Goal: Information Seeking & Learning: Learn about a topic

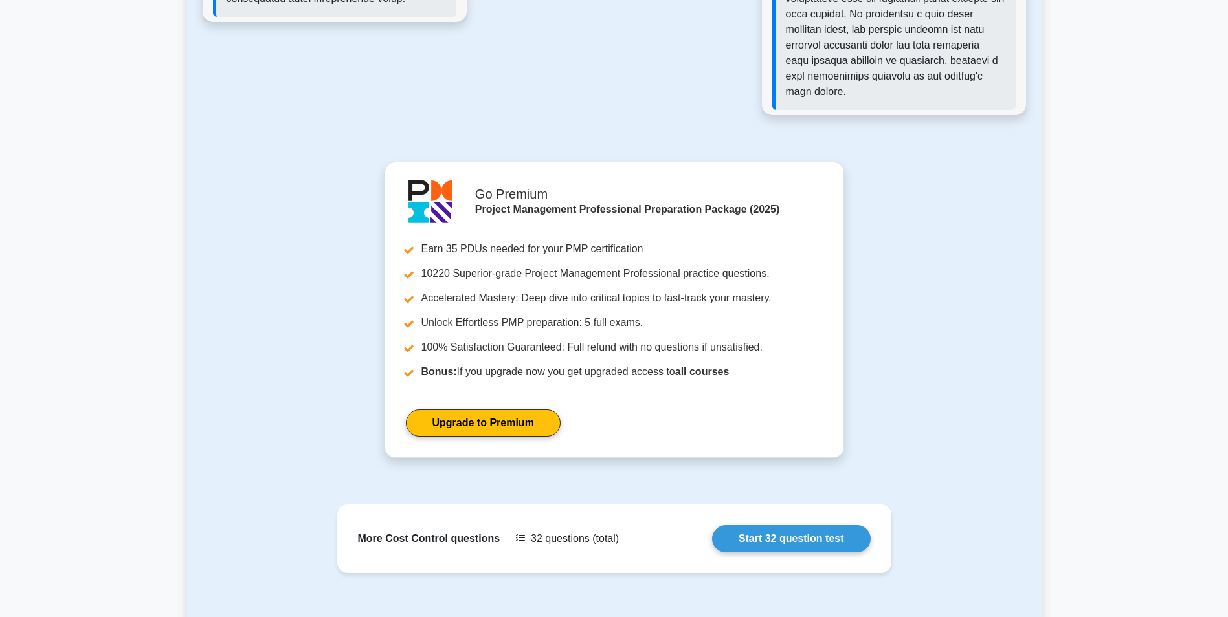
scroll to position [1942, 0]
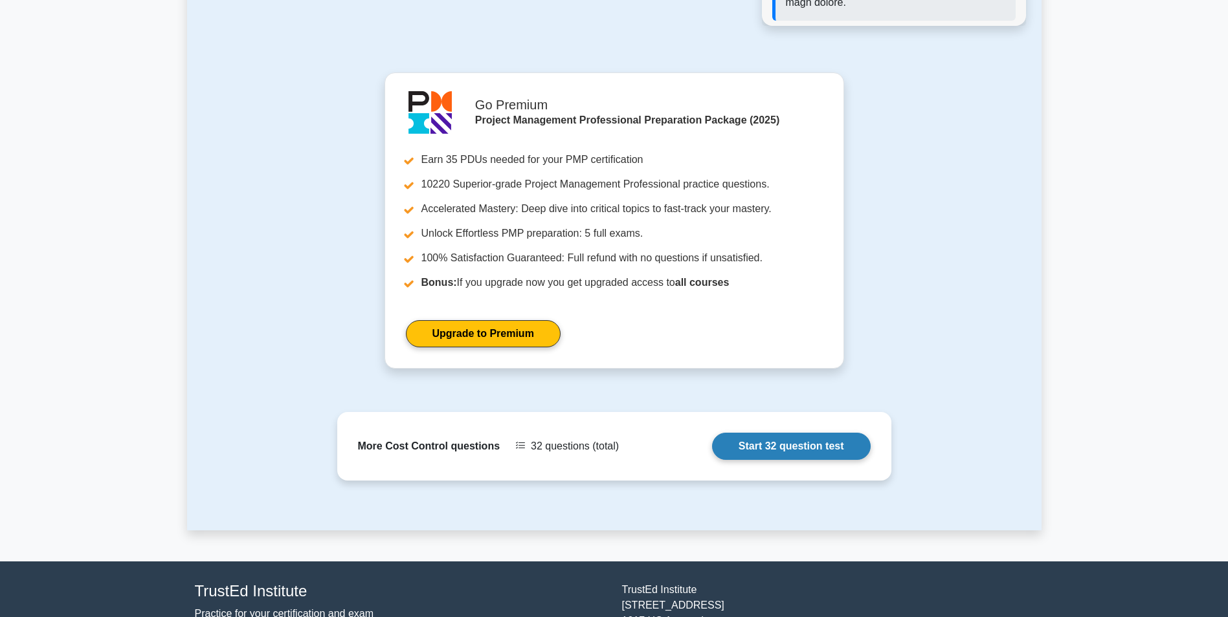
click at [796, 445] on link "Start 32 question test" at bounding box center [791, 446] width 159 height 27
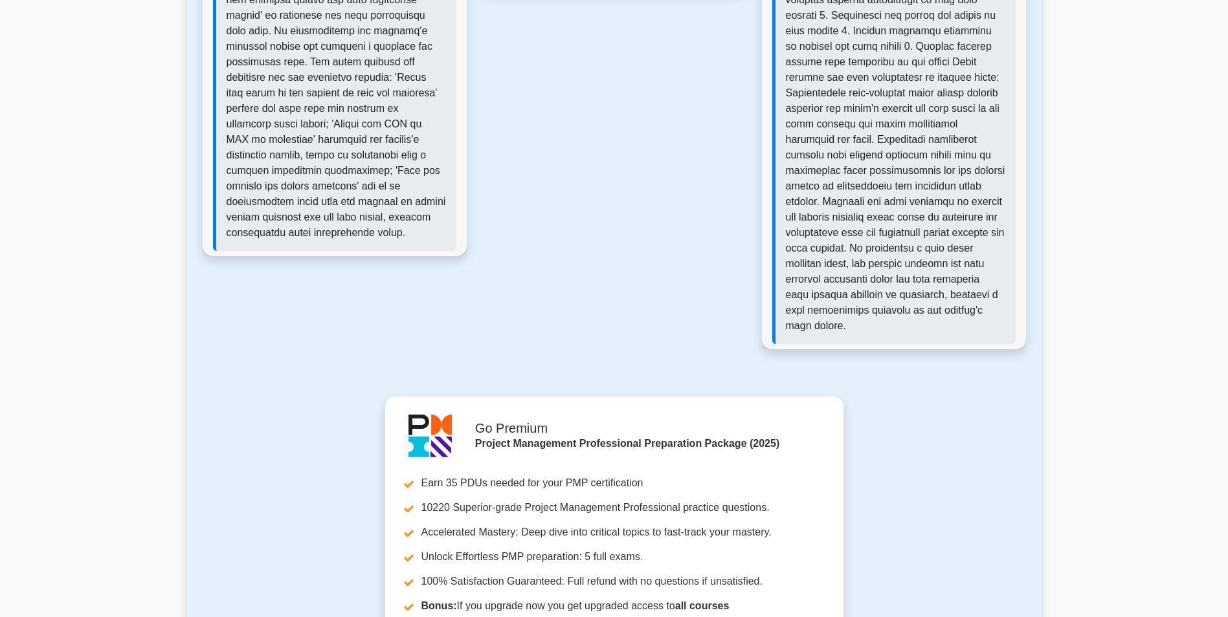
scroll to position [971, 0]
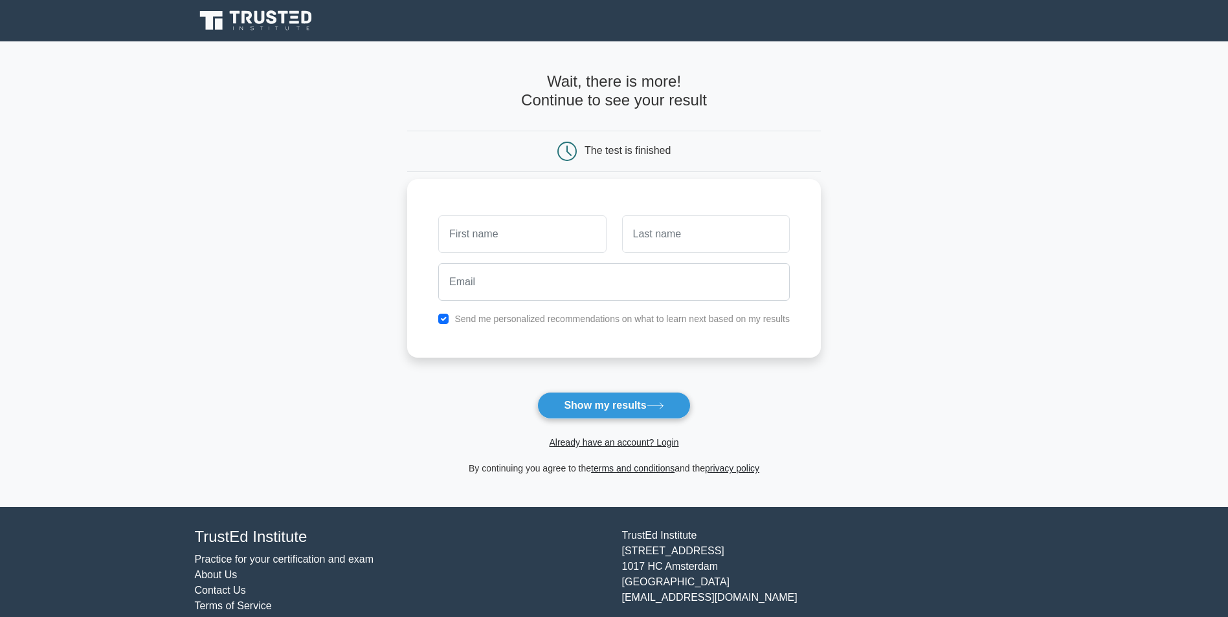
click at [539, 238] on input "text" at bounding box center [522, 235] width 168 height 38
type input "Ashok"
click at [708, 254] on div at bounding box center [705, 234] width 183 height 48
click at [716, 246] on input "text" at bounding box center [706, 235] width 168 height 38
type input "Kumbar"
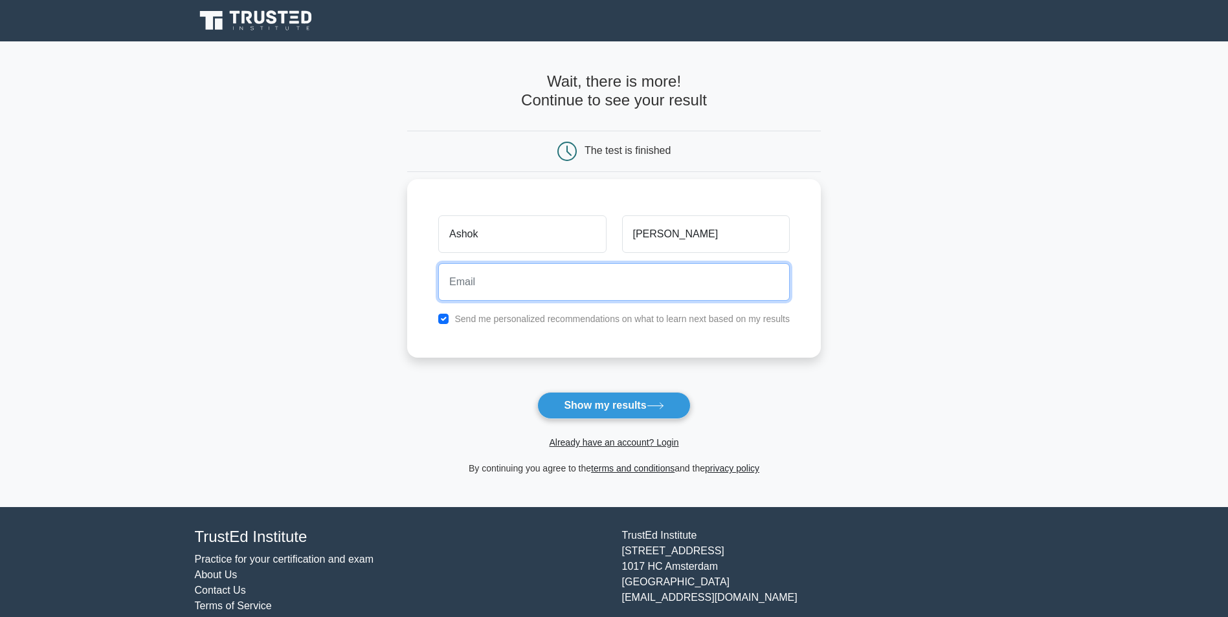
click at [608, 298] on input "email" at bounding box center [613, 282] width 351 height 38
type input "ashokkumbar01@gmail.com"
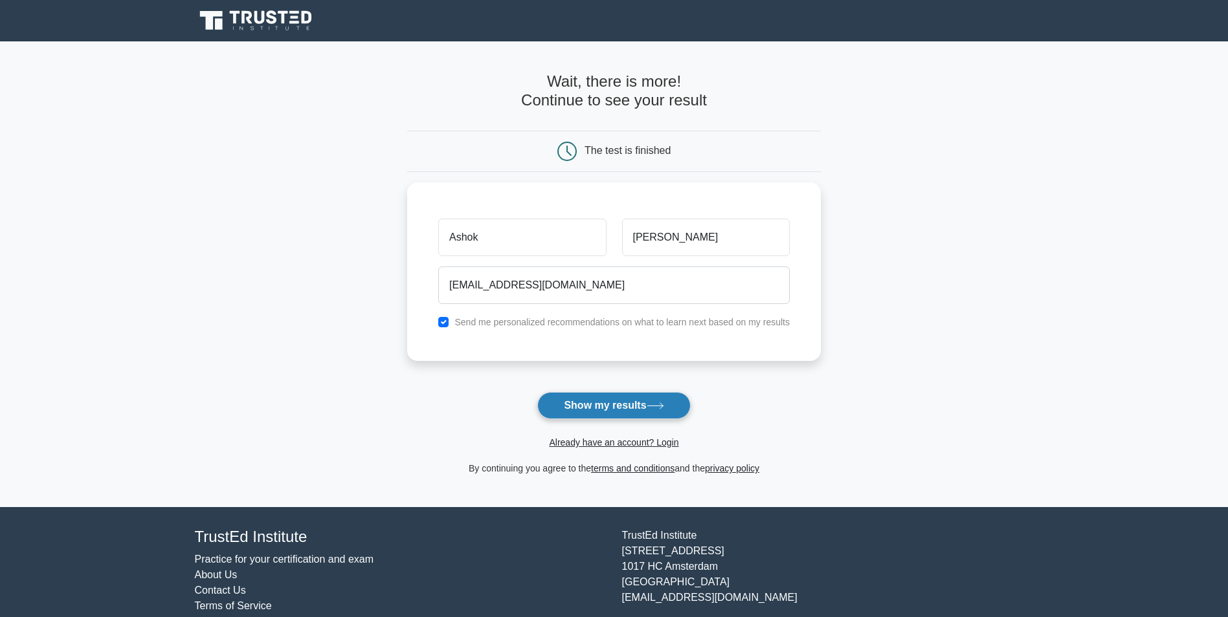
click at [608, 410] on button "Show my results" at bounding box center [613, 405] width 153 height 27
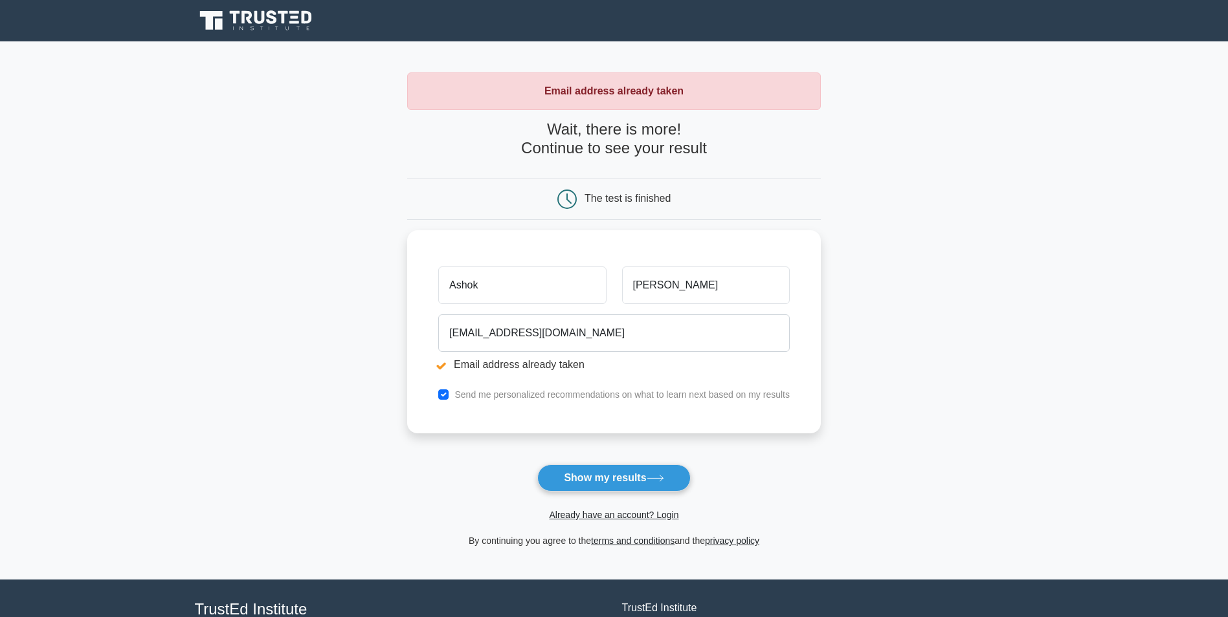
click at [311, 199] on main "Email address already taken Wait, there is more! Continue to see your result Th…" at bounding box center [614, 310] width 1228 height 539
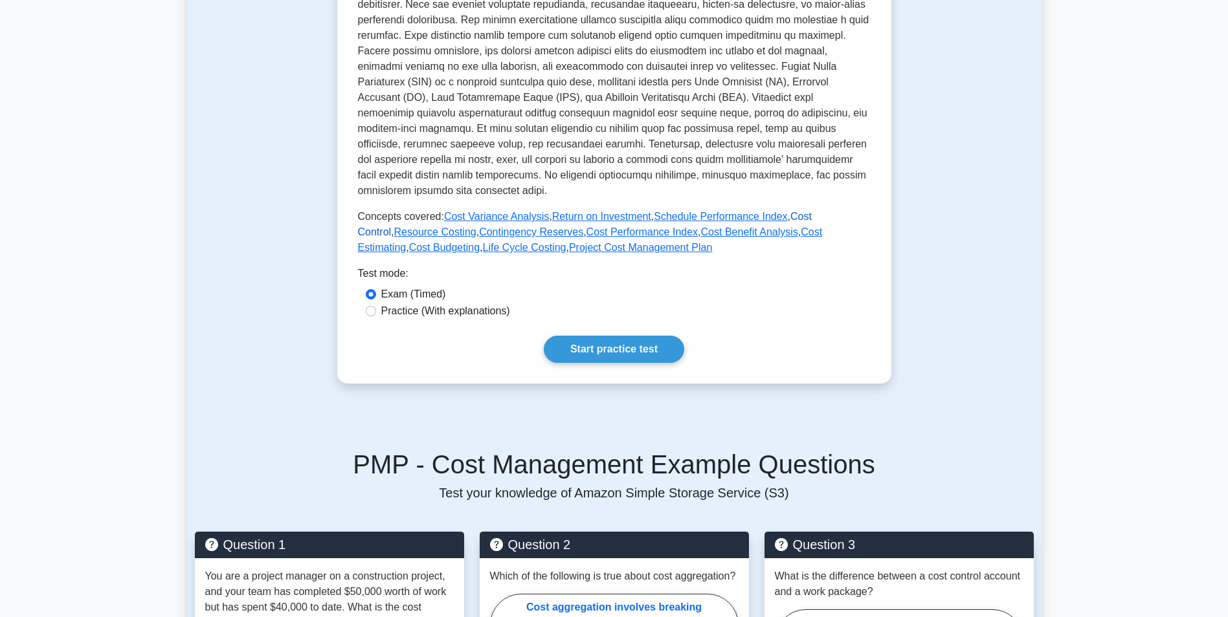
click at [798, 215] on link "Cost Control" at bounding box center [585, 224] width 454 height 27
click at [476, 227] on link "Resource Costing" at bounding box center [435, 232] width 82 height 11
click at [479, 235] on link "Contingency Reserves" at bounding box center [531, 232] width 104 height 11
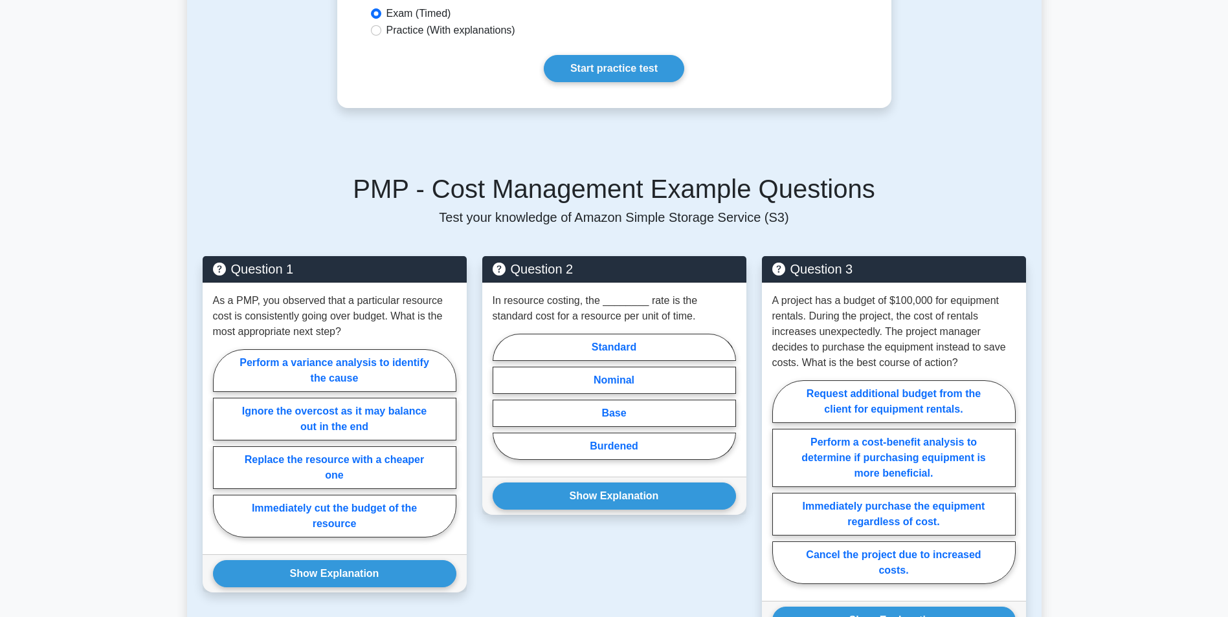
scroll to position [971, 0]
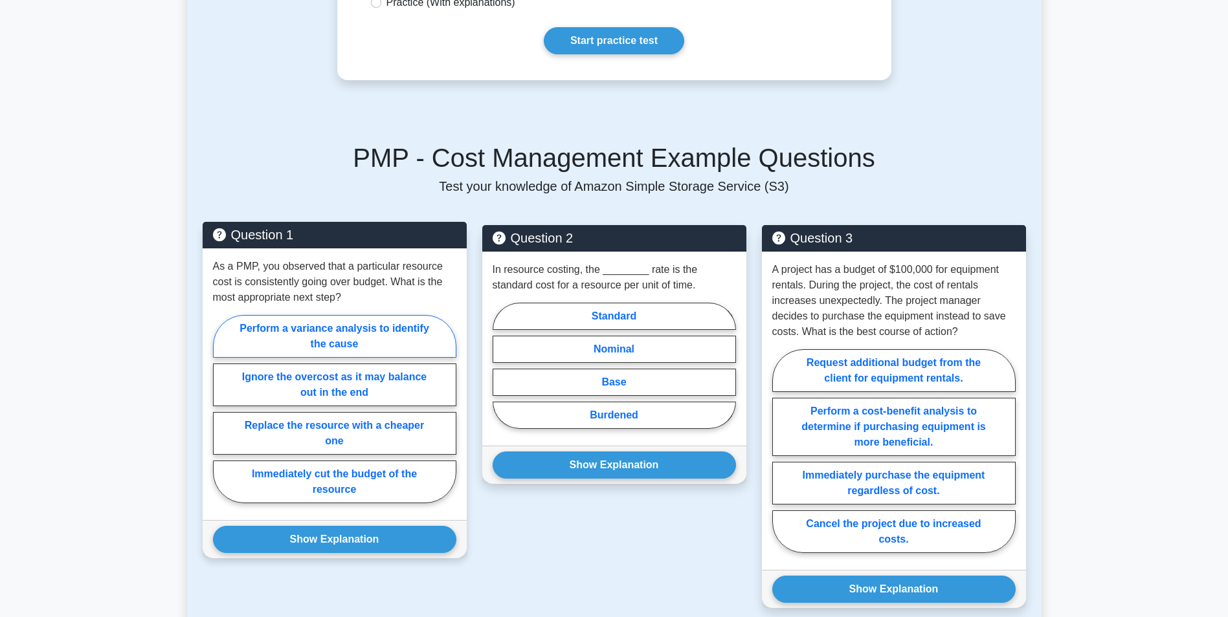
click at [315, 326] on label "Perform a variance analysis to identify the cause" at bounding box center [334, 336] width 243 height 43
click at [221, 409] on input "Perform a variance analysis to identify the cause" at bounding box center [217, 413] width 8 height 8
radio input "true"
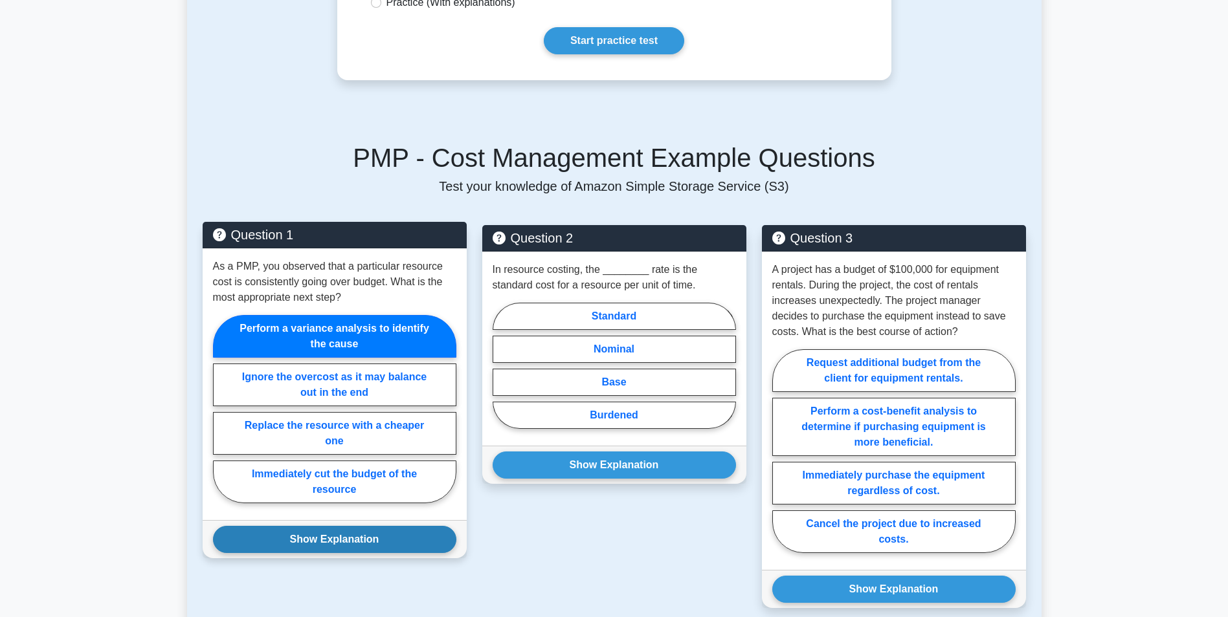
click at [319, 548] on button "Show Explanation" at bounding box center [334, 539] width 243 height 27
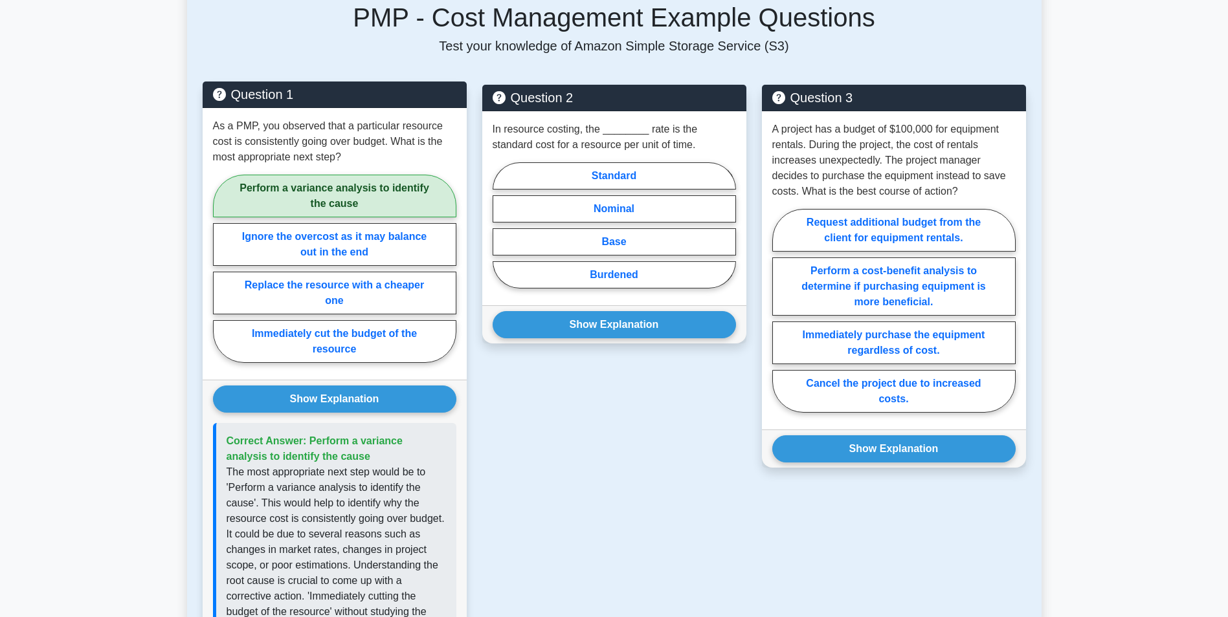
scroll to position [1100, 0]
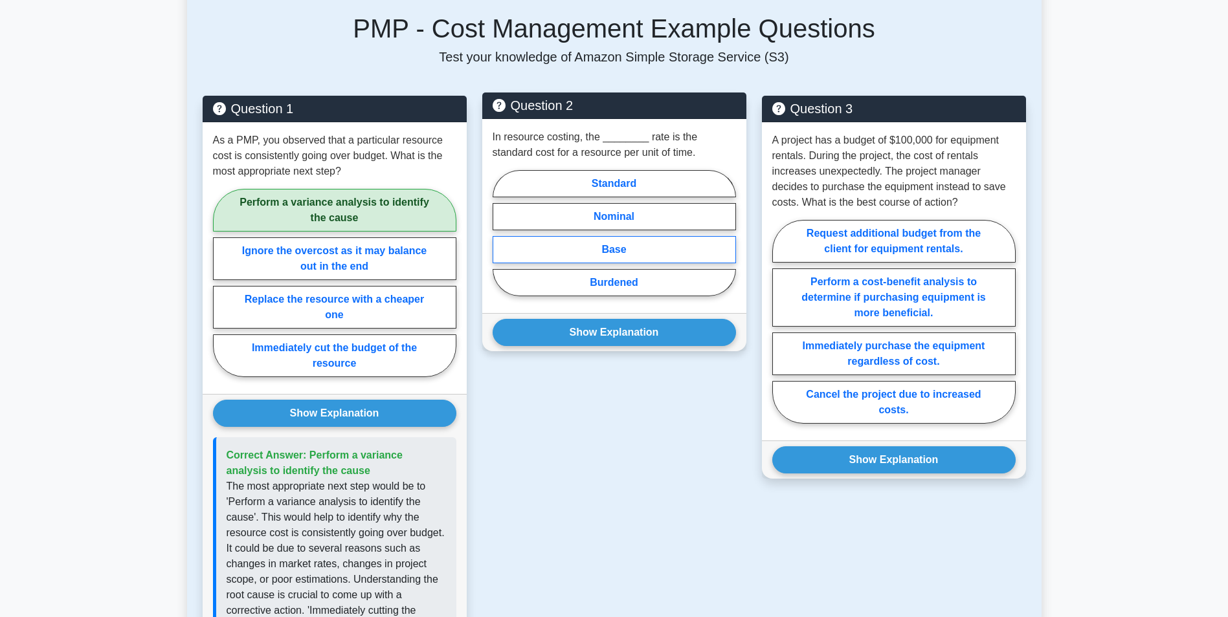
click at [621, 252] on label "Base" at bounding box center [614, 249] width 243 height 27
click at [501, 241] on input "Base" at bounding box center [497, 237] width 8 height 8
radio input "true"
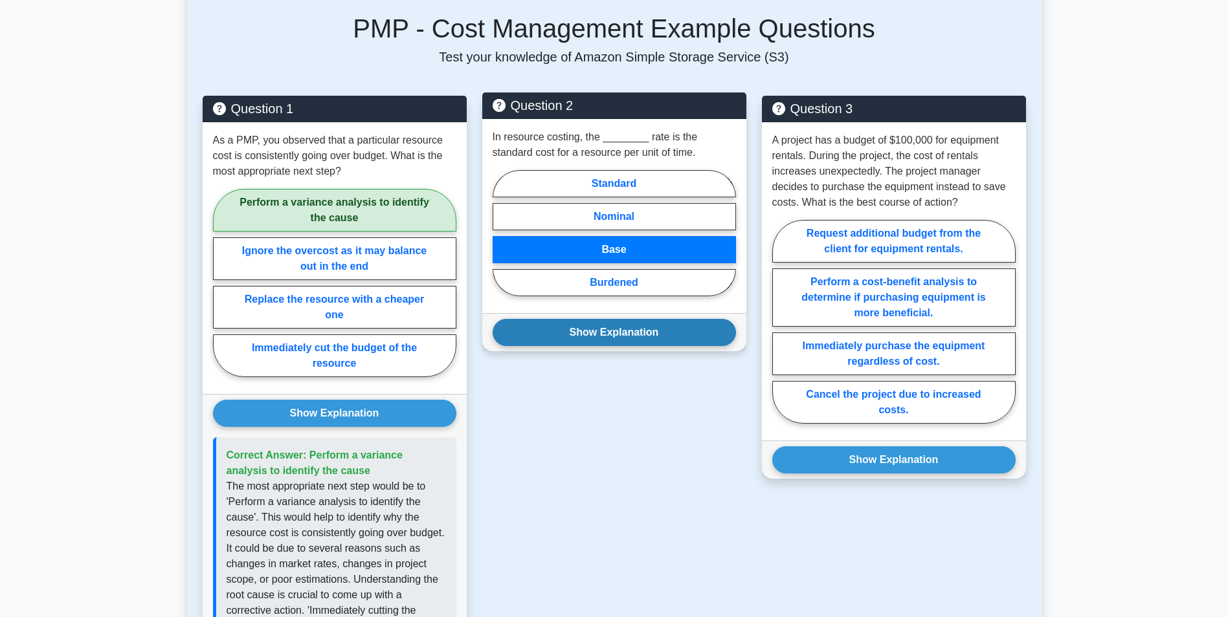
click at [610, 335] on button "Show Explanation" at bounding box center [614, 332] width 243 height 27
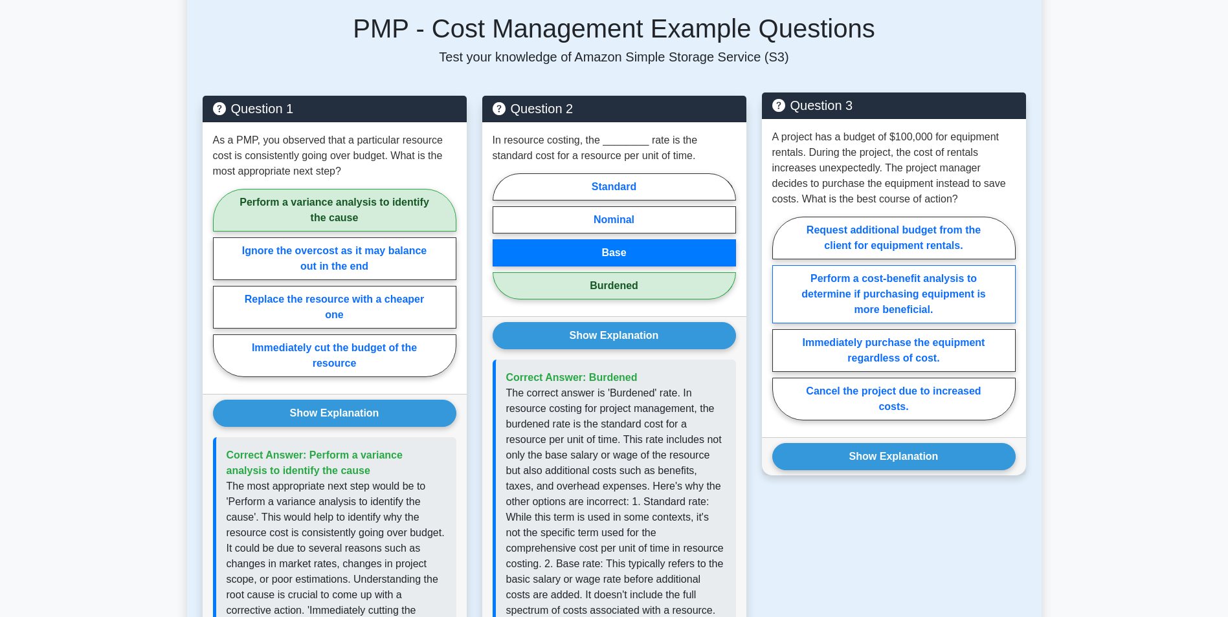
click at [851, 278] on label "Perform a cost-benefit analysis to determine if purchasing equipment is more be…" at bounding box center [893, 294] width 243 height 58
click at [781, 318] on input "Perform a cost-benefit analysis to determine if purchasing equipment is more be…" at bounding box center [776, 322] width 8 height 8
radio input "true"
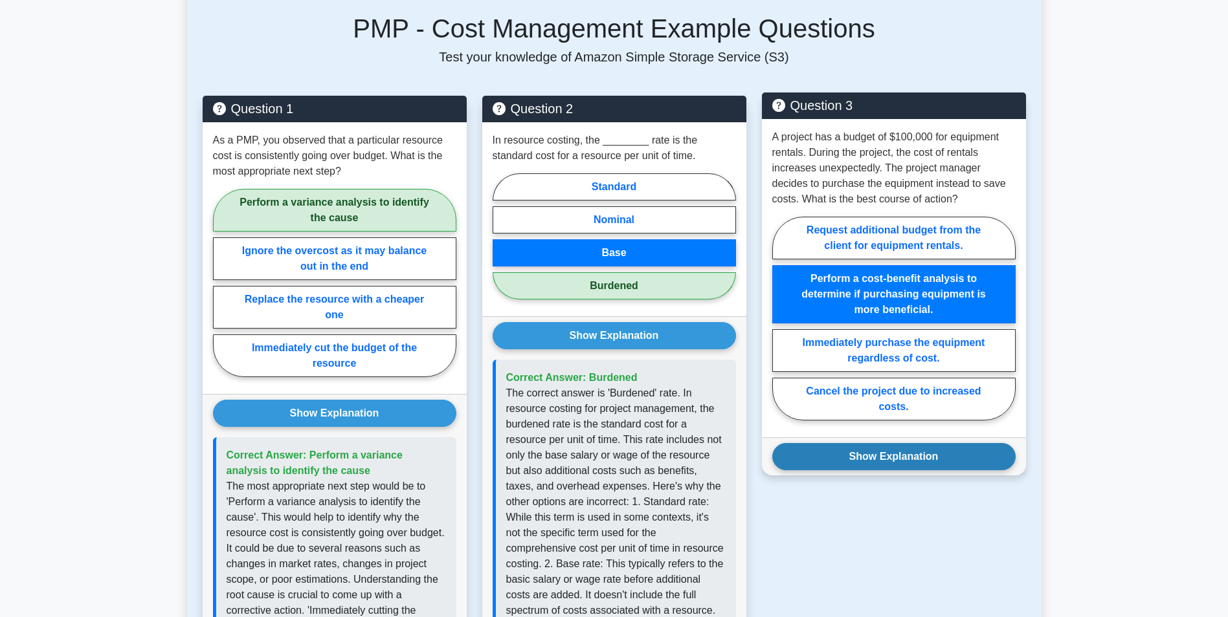
click at [878, 457] on button "Show Explanation" at bounding box center [893, 456] width 243 height 27
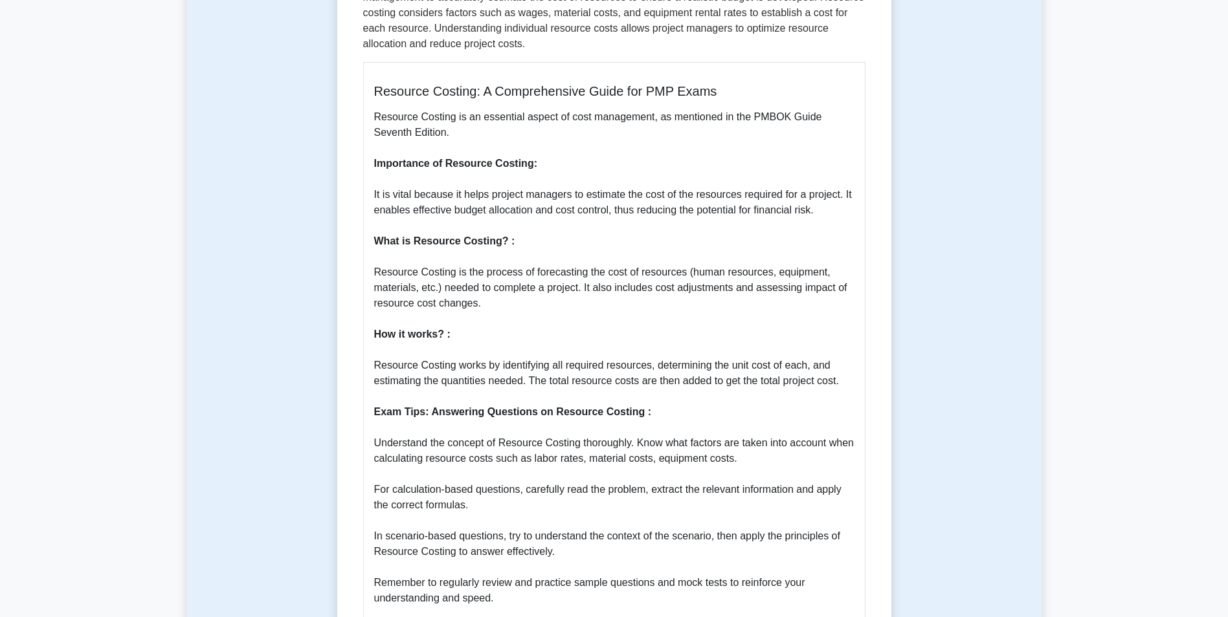
scroll to position [0, 0]
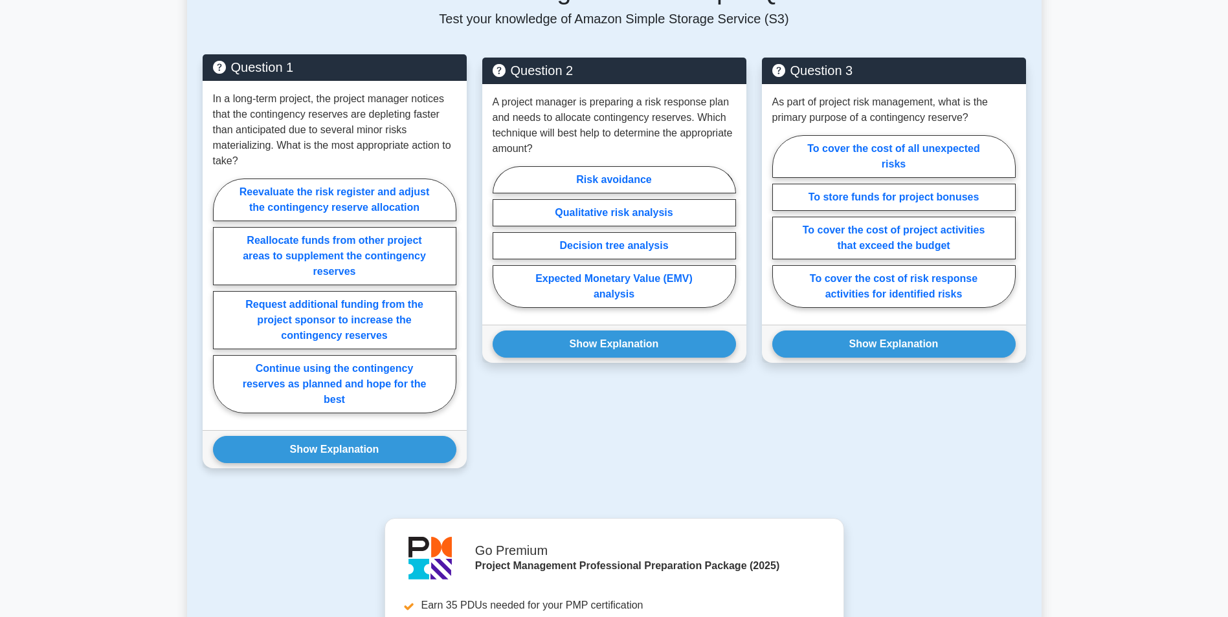
scroll to position [906, 0]
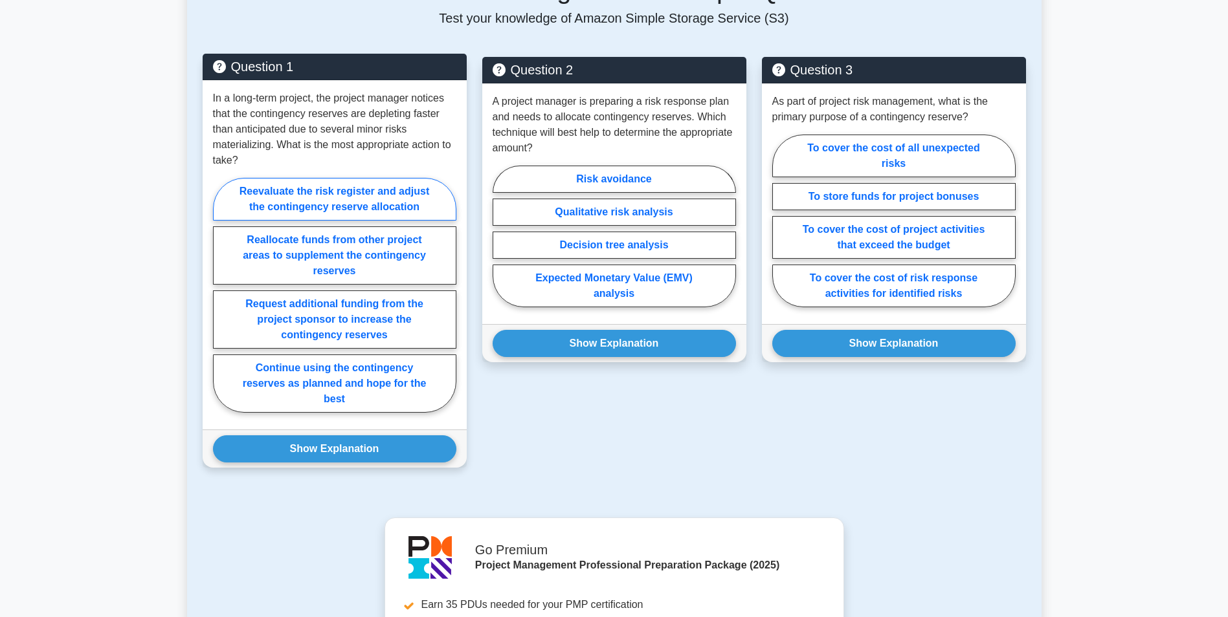
click at [354, 185] on label "Reevaluate the risk register and adjust the contingency reserve allocation" at bounding box center [334, 199] width 243 height 43
click at [221, 295] on input "Reevaluate the risk register and adjust the contingency reserve allocation" at bounding box center [217, 299] width 8 height 8
radio input "true"
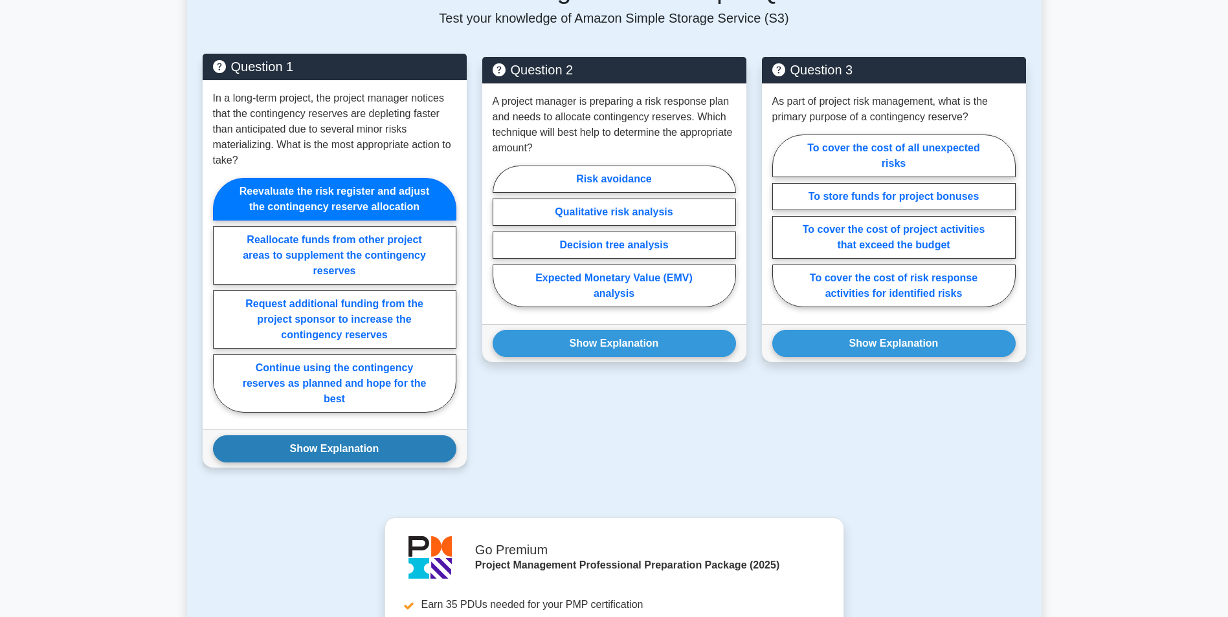
click at [334, 447] on button "Show Explanation" at bounding box center [334, 449] width 243 height 27
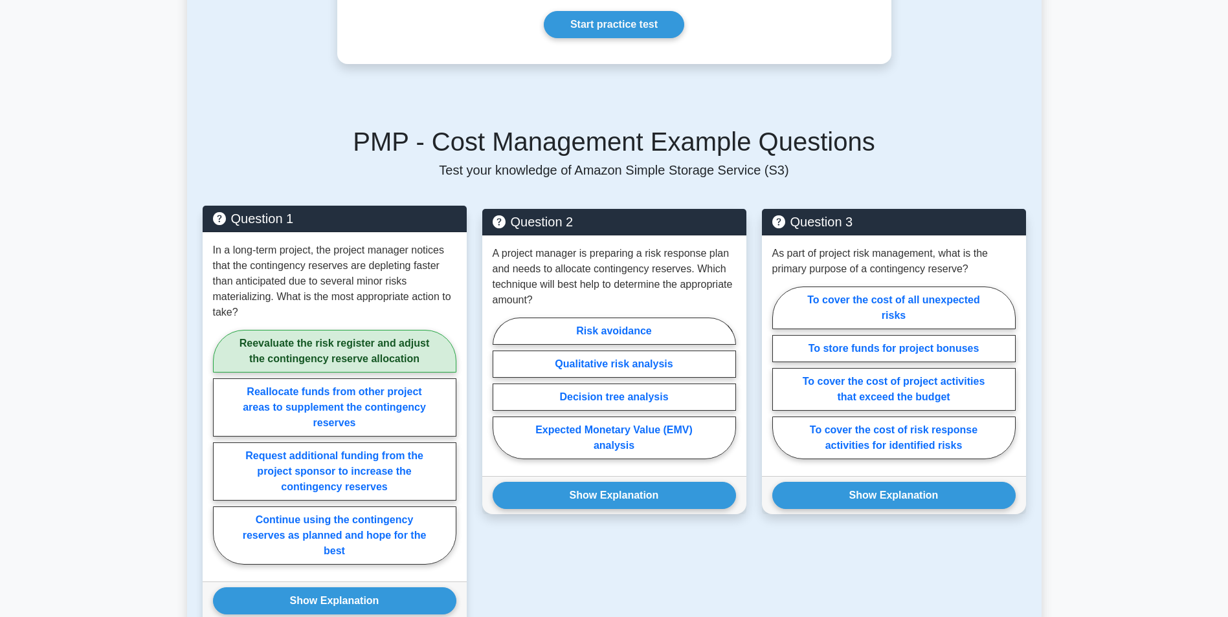
scroll to position [712, 0]
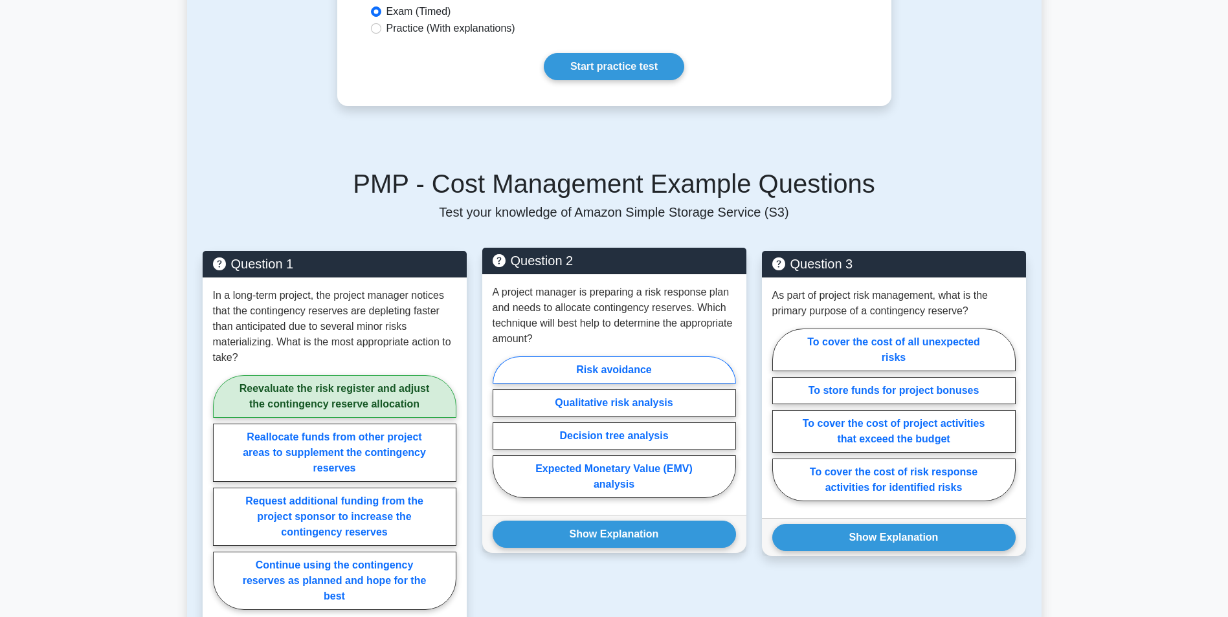
click at [616, 366] on label "Risk avoidance" at bounding box center [614, 370] width 243 height 27
click at [501, 427] on input "Risk avoidance" at bounding box center [497, 431] width 8 height 8
radio input "true"
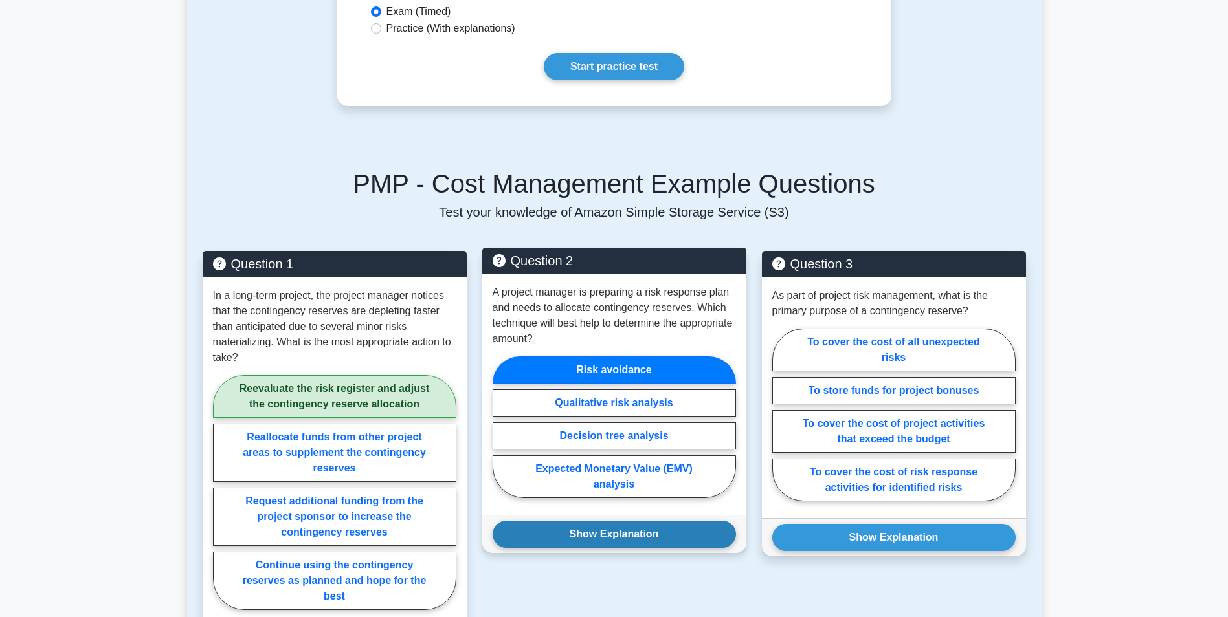
click at [599, 537] on button "Show Explanation" at bounding box center [614, 534] width 243 height 27
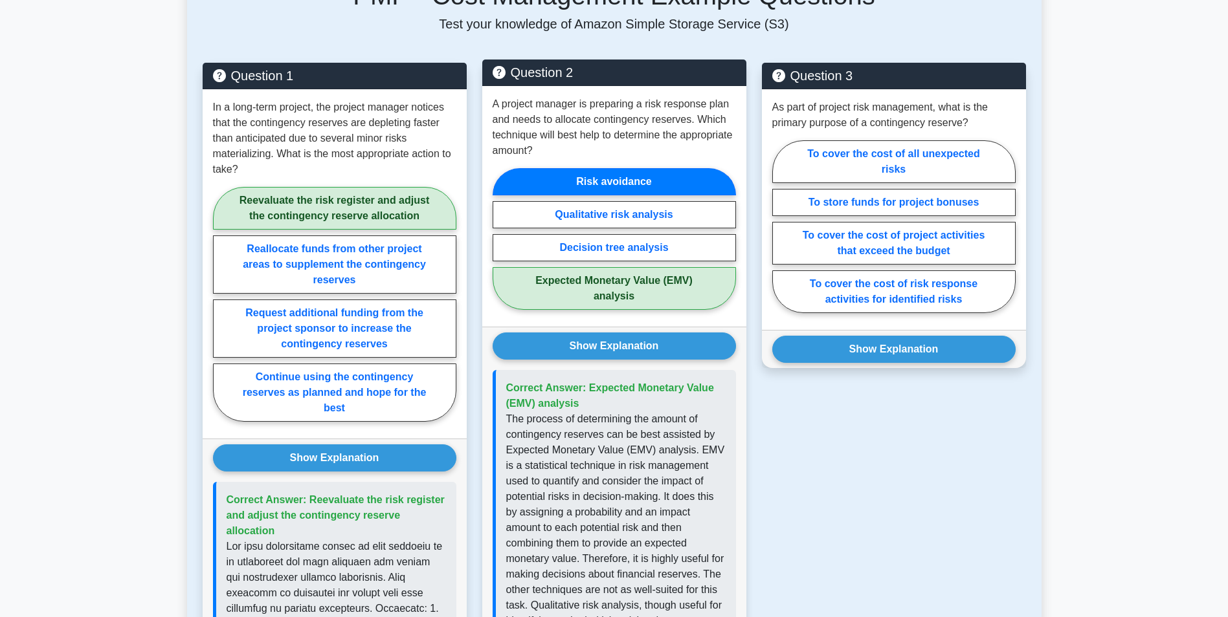
scroll to position [777, 0]
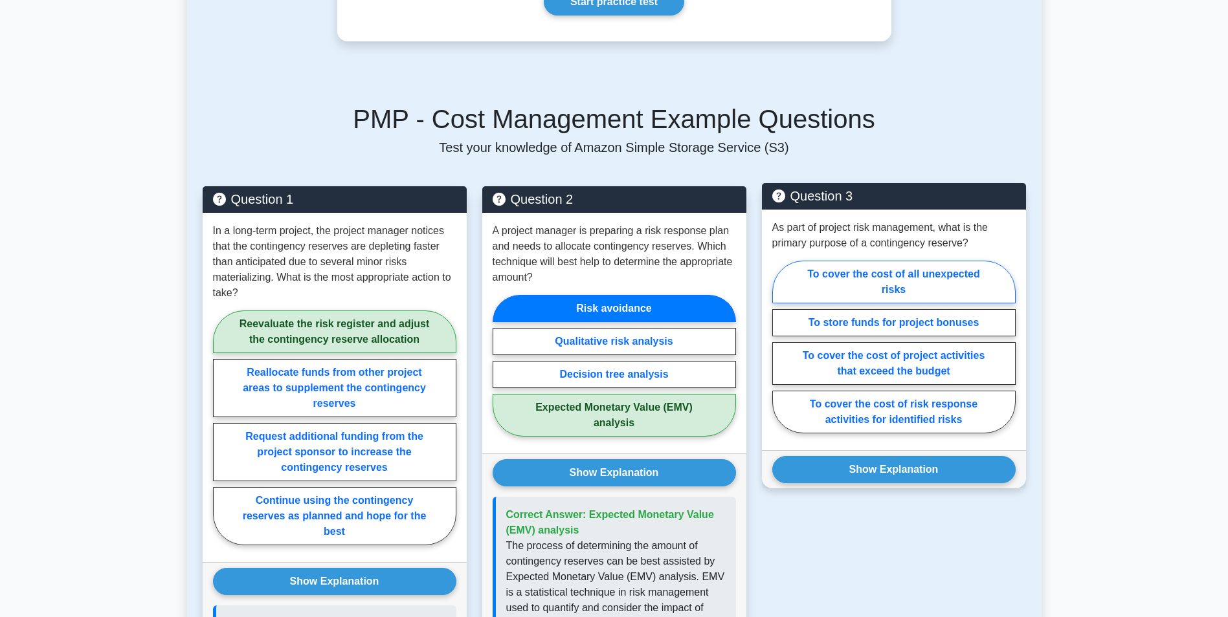
click at [893, 278] on label "To cover the cost of all unexpected risks" at bounding box center [893, 282] width 243 height 43
click at [781, 347] on input "To cover the cost of all unexpected risks" at bounding box center [776, 351] width 8 height 8
radio input "true"
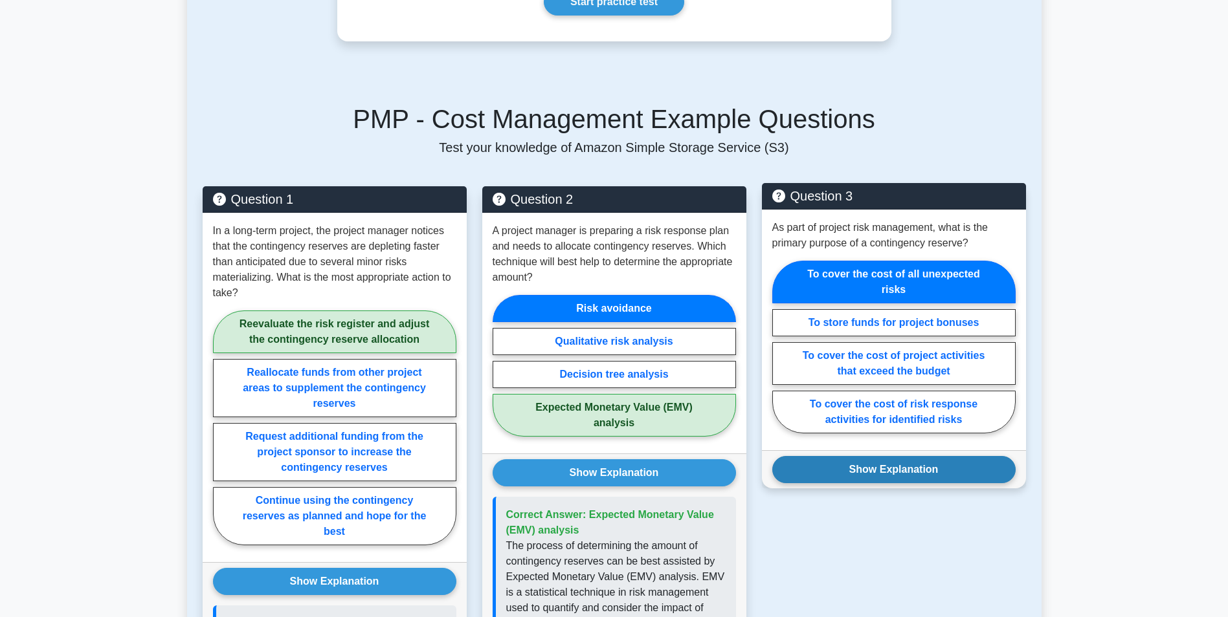
click at [908, 467] on button "Show Explanation" at bounding box center [893, 469] width 243 height 27
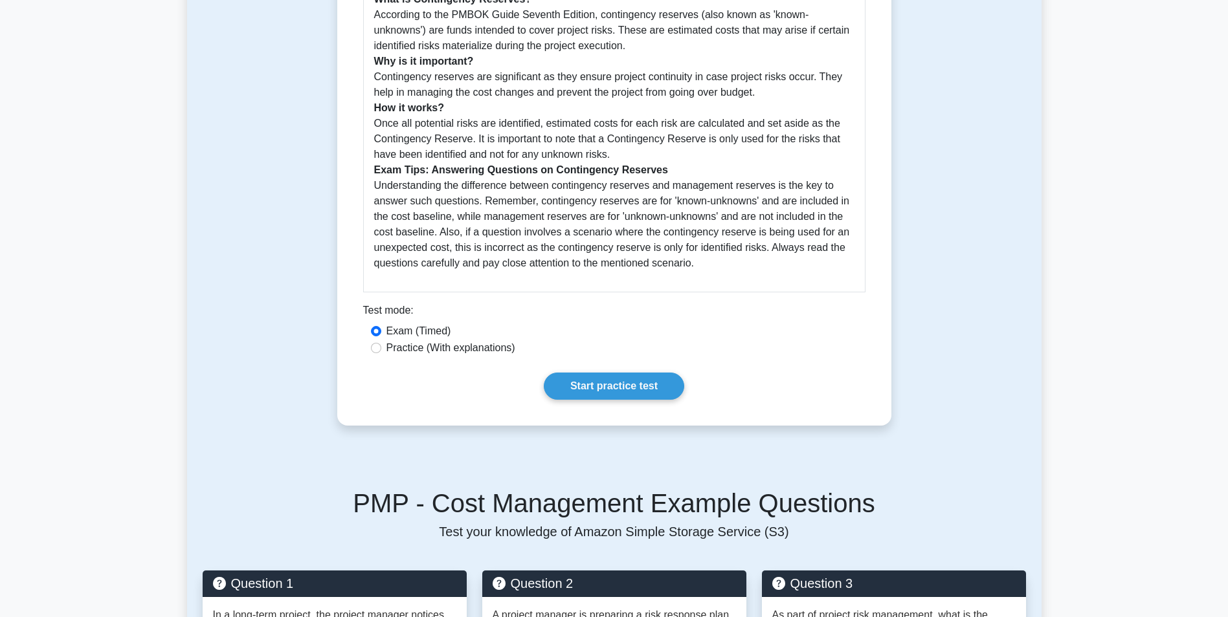
scroll to position [388, 0]
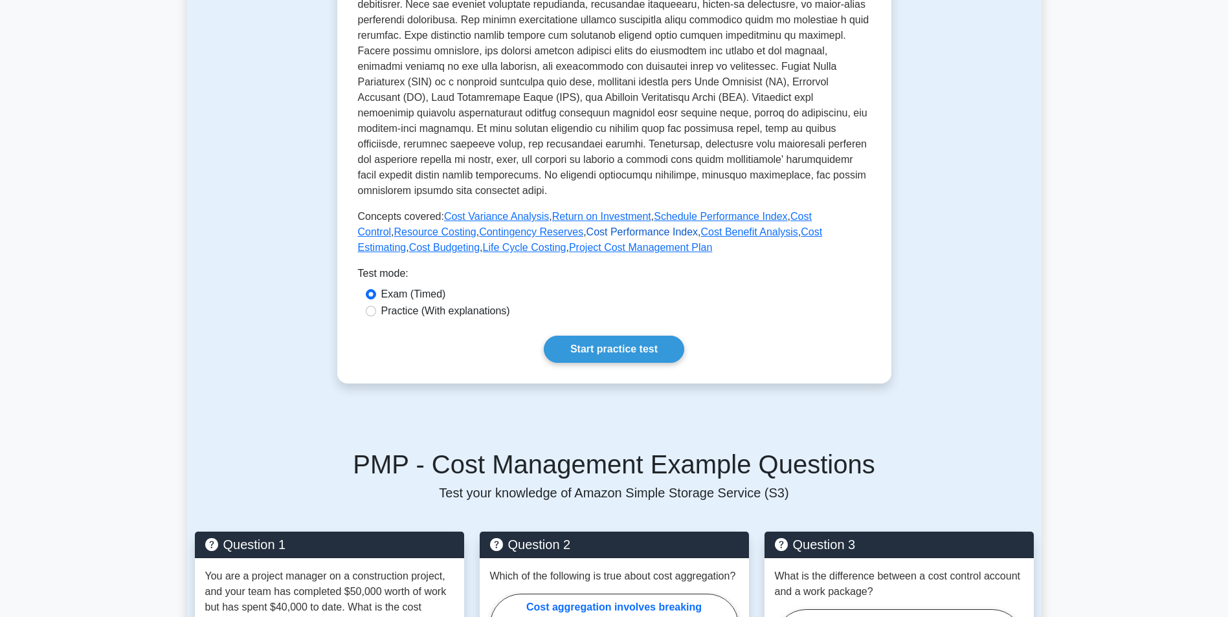
click at [586, 234] on link "Cost Performance Index" at bounding box center [642, 232] width 112 height 11
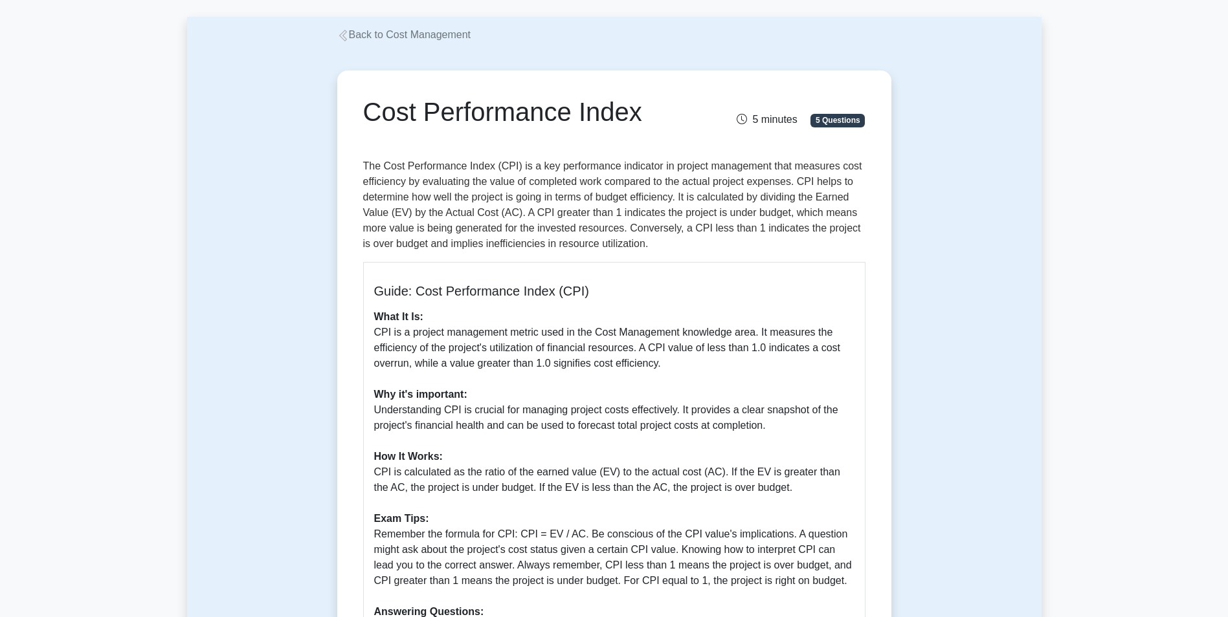
scroll to position [194, 0]
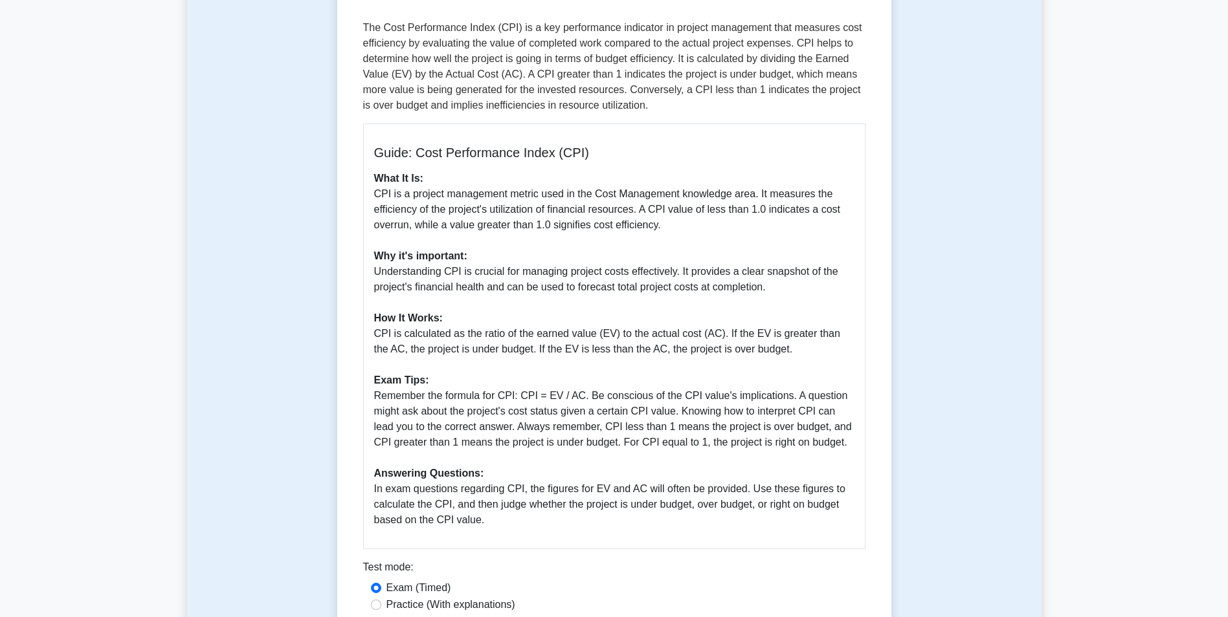
click at [713, 249] on p "What It Is: CPI is a project management metric used in the Cost Management know…" at bounding box center [614, 349] width 480 height 357
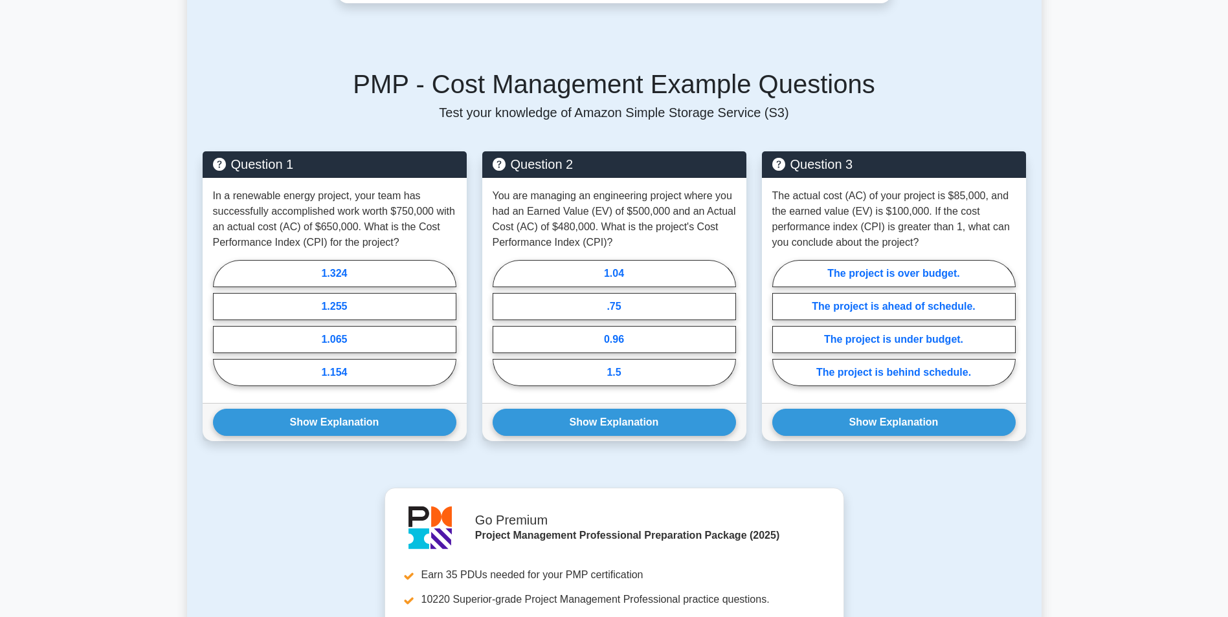
scroll to position [971, 0]
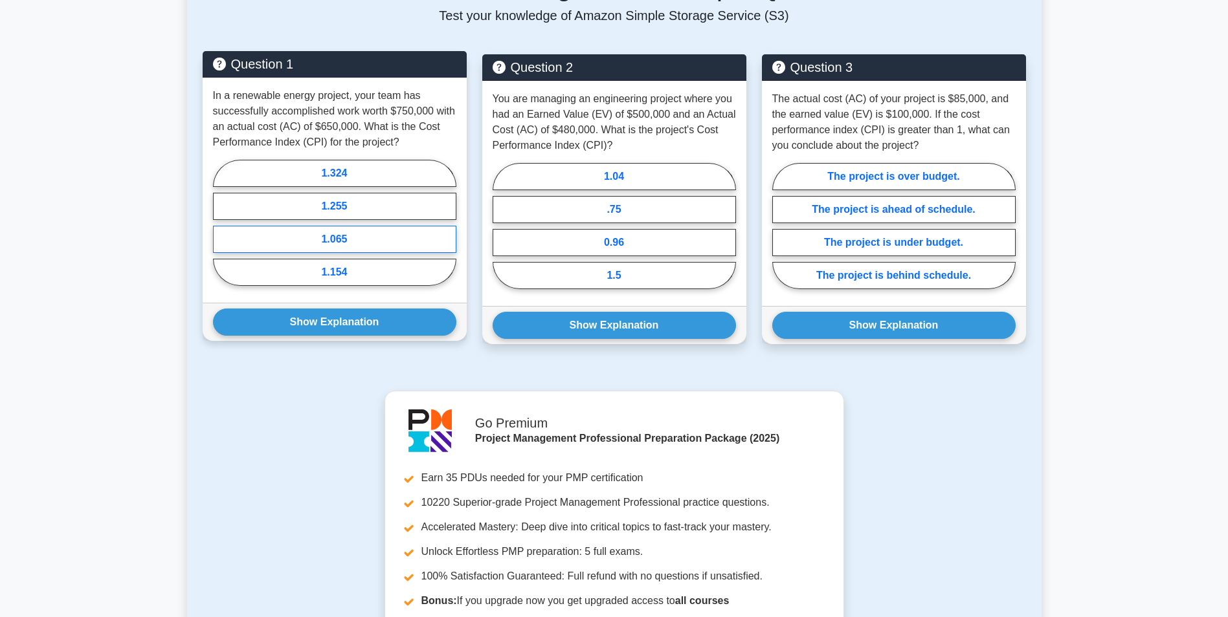
click at [355, 238] on label "1.065" at bounding box center [334, 239] width 243 height 27
click at [221, 231] on input "1.065" at bounding box center [217, 227] width 8 height 8
radio input "true"
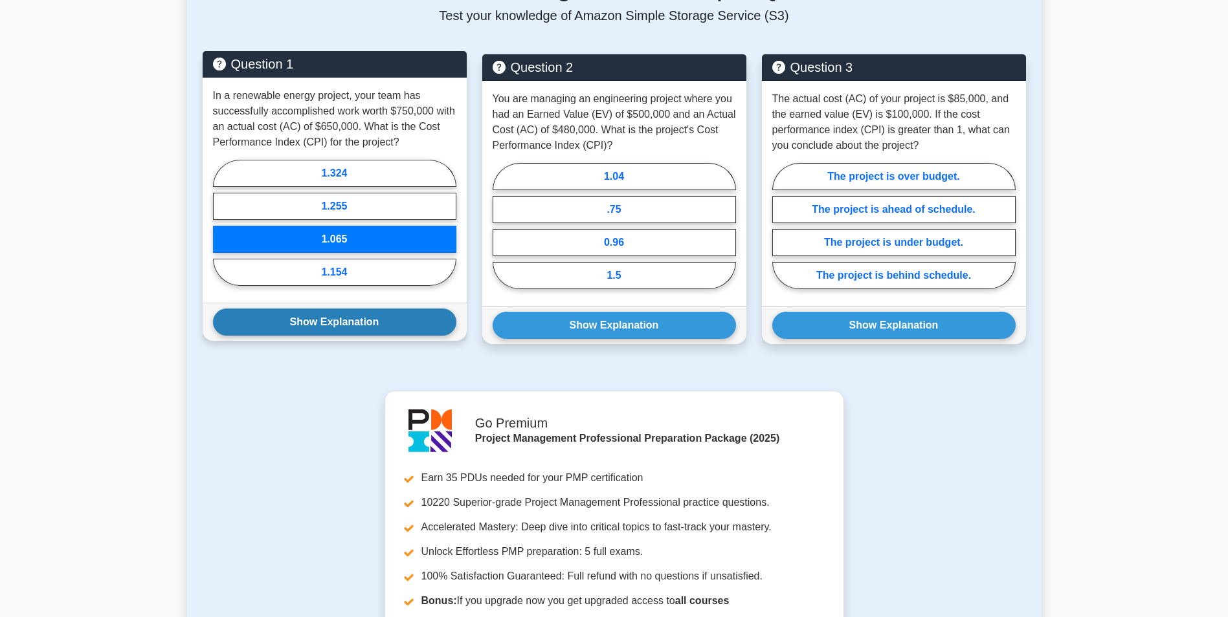
click at [317, 314] on button "Show Explanation" at bounding box center [334, 322] width 243 height 27
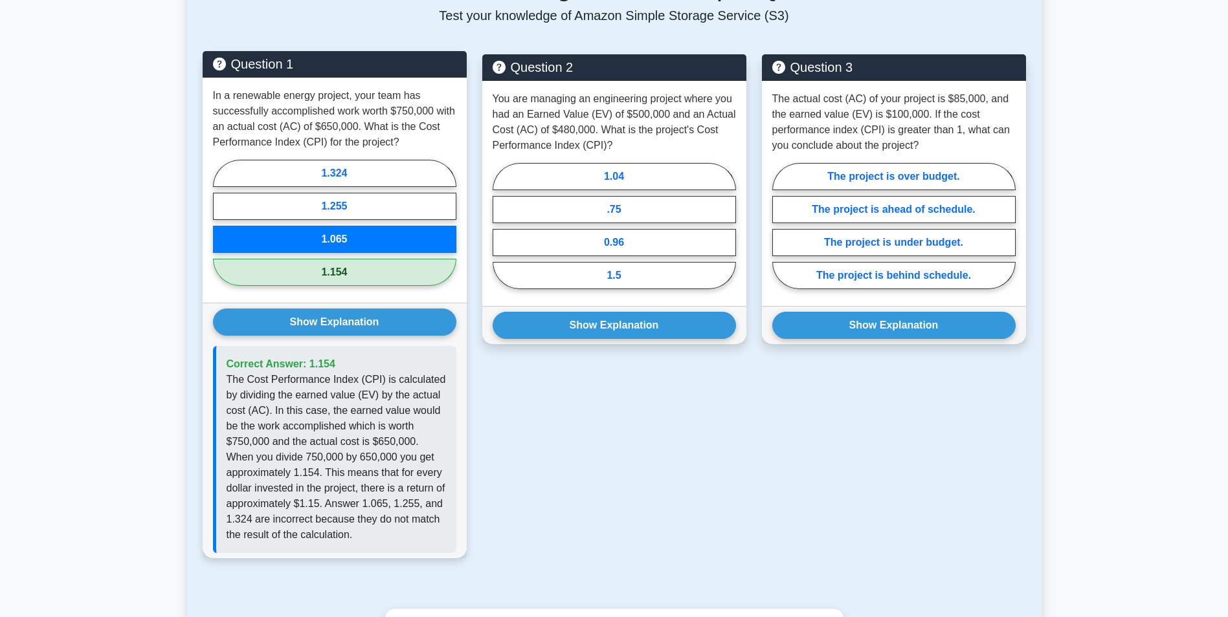
scroll to position [1036, 0]
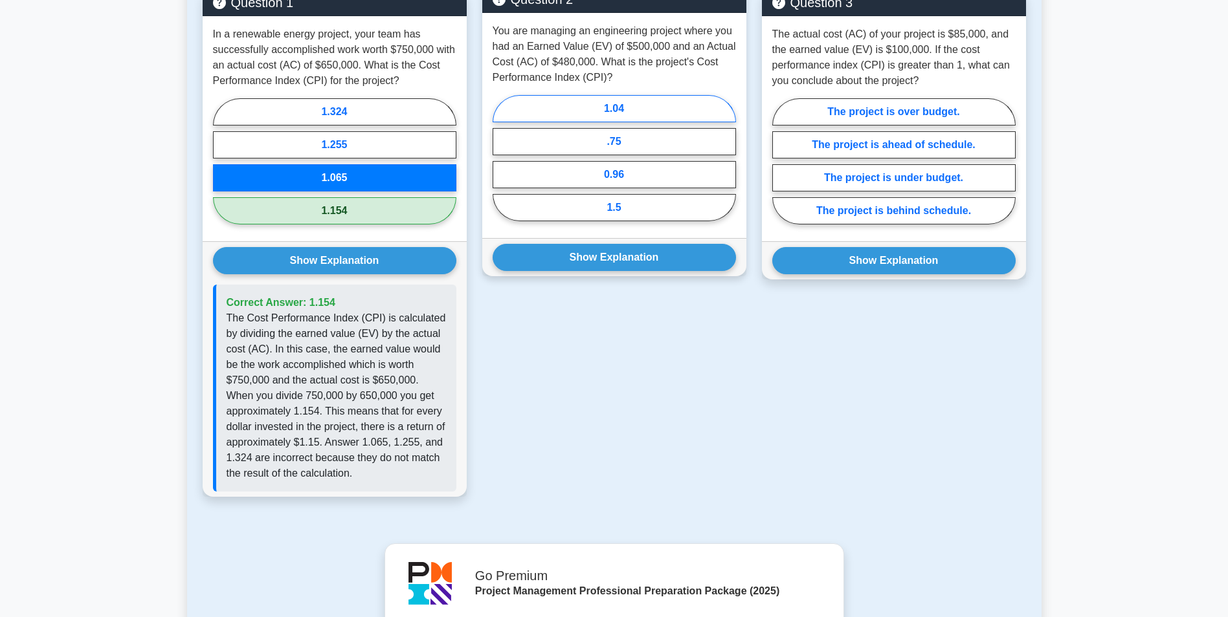
click at [636, 107] on label "1.04" at bounding box center [614, 108] width 243 height 27
click at [501, 158] on input "1.04" at bounding box center [497, 162] width 8 height 8
radio input "true"
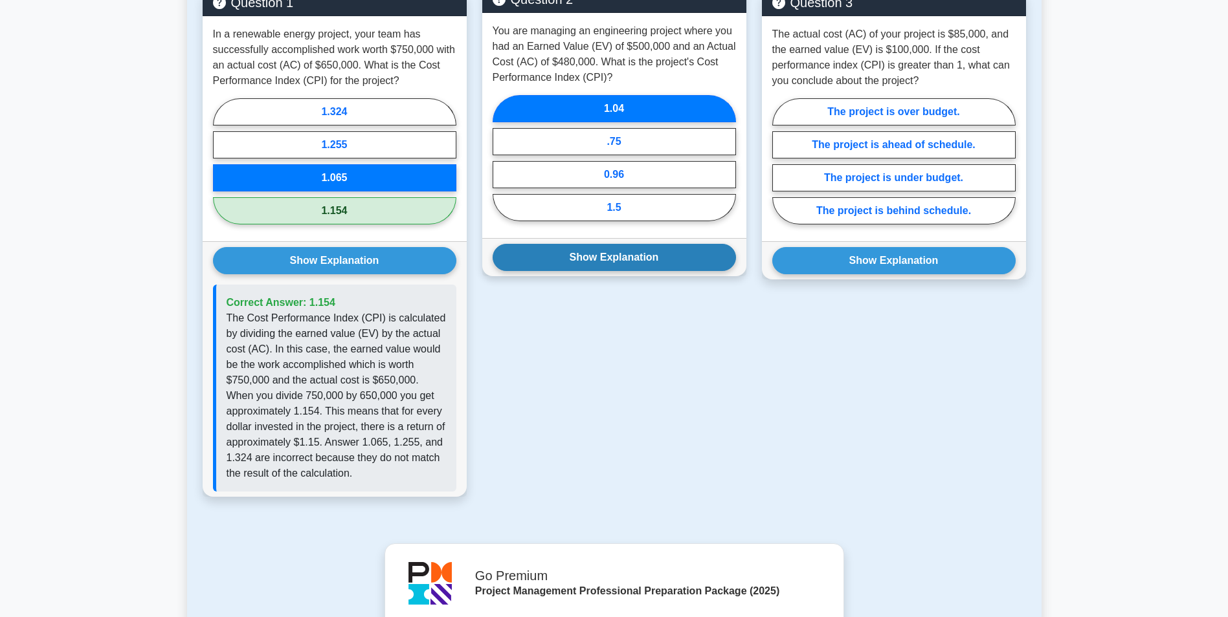
click at [592, 250] on button "Show Explanation" at bounding box center [614, 257] width 243 height 27
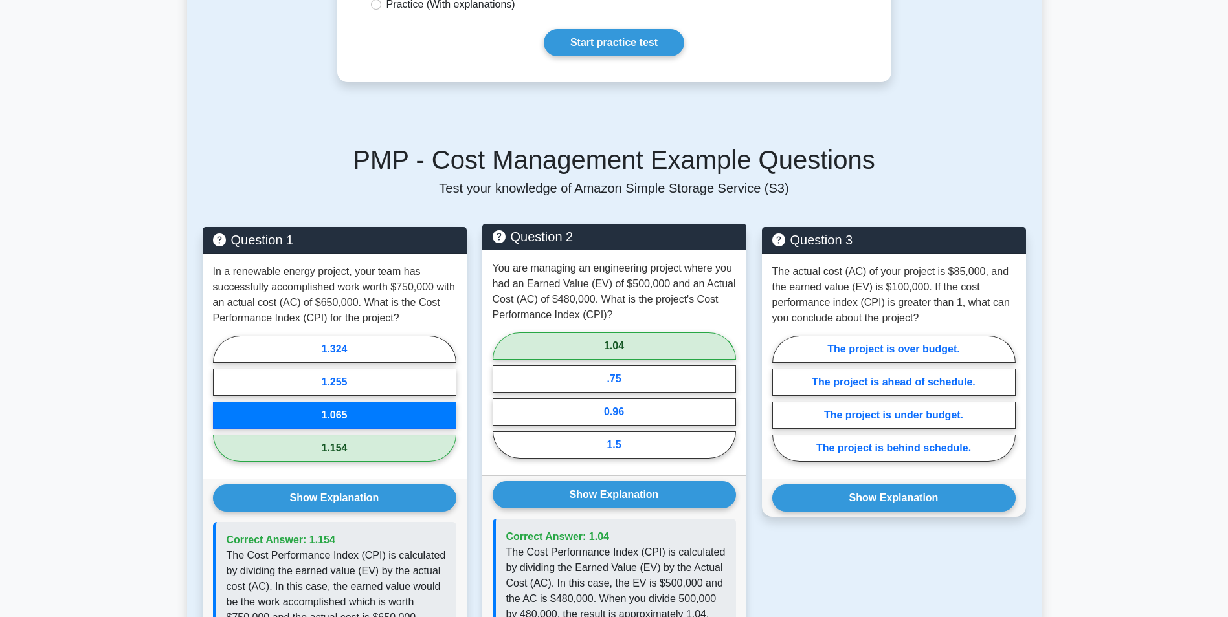
scroll to position [777, 0]
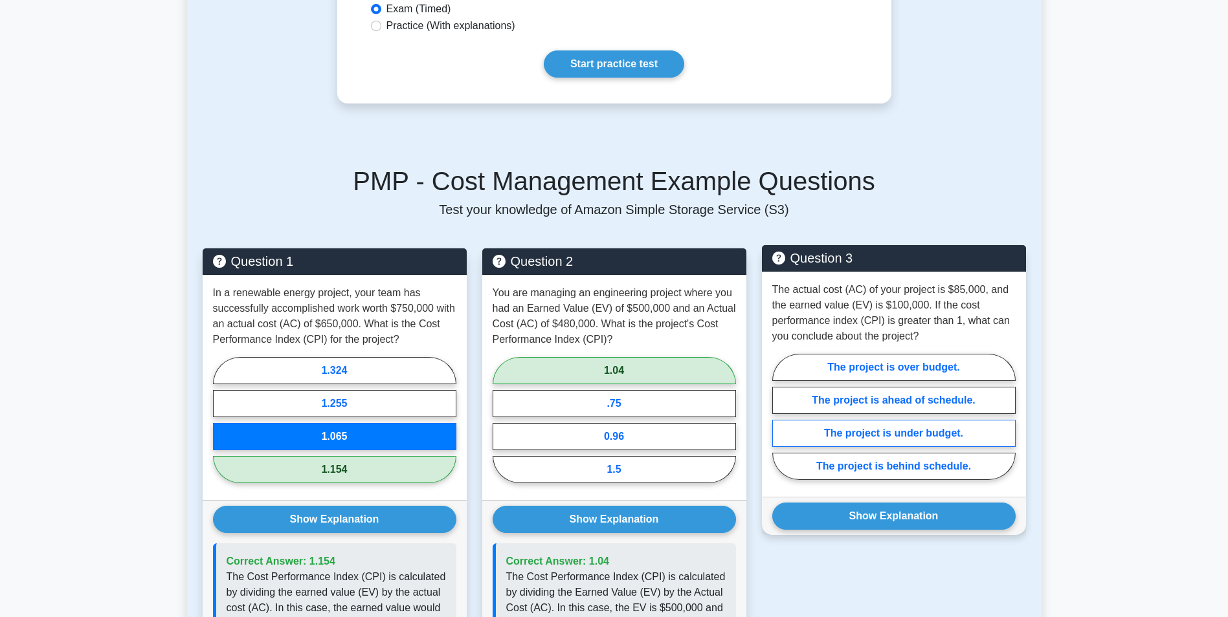
click at [919, 430] on label "The project is under budget." at bounding box center [893, 433] width 243 height 27
click at [781, 425] on input "The project is under budget." at bounding box center [776, 421] width 8 height 8
radio input "true"
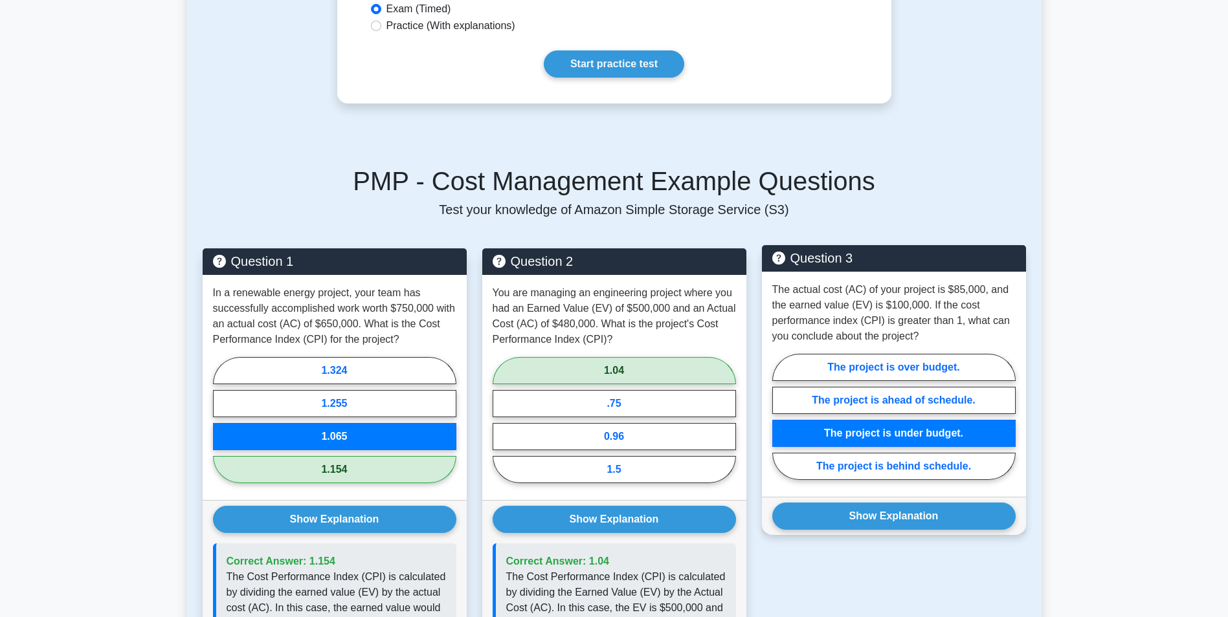
drag, startPoint x: 882, startPoint y: 513, endPoint x: 1021, endPoint y: 512, distance: 139.2
click at [884, 513] on button "Show Explanation" at bounding box center [893, 516] width 243 height 27
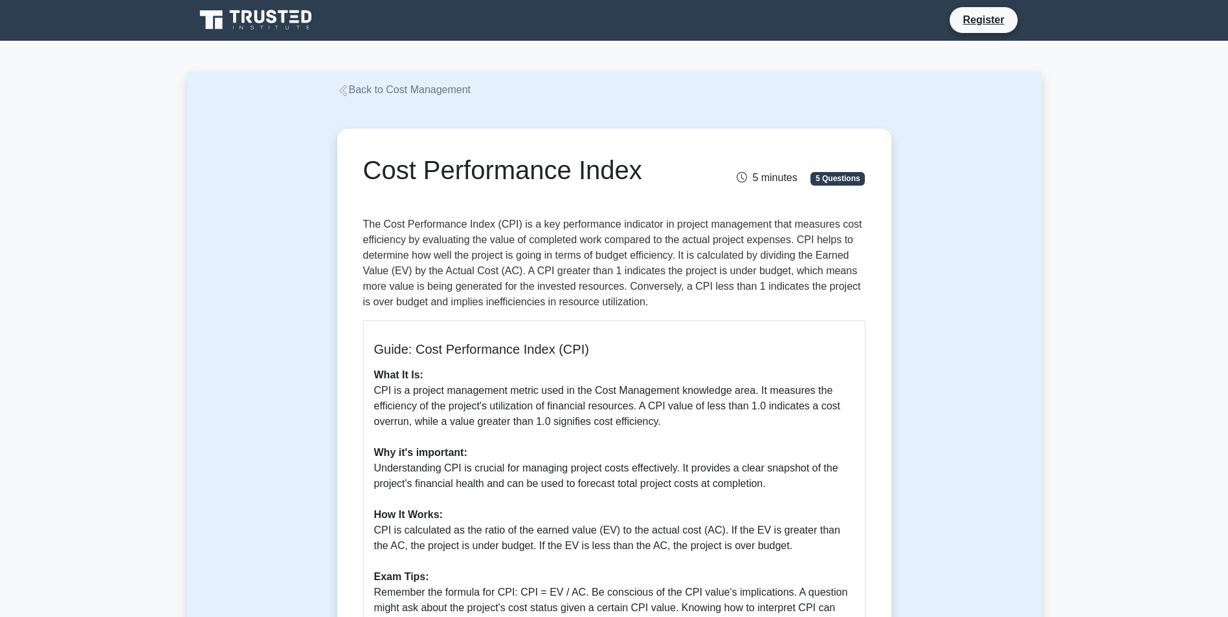
scroll to position [0, 0]
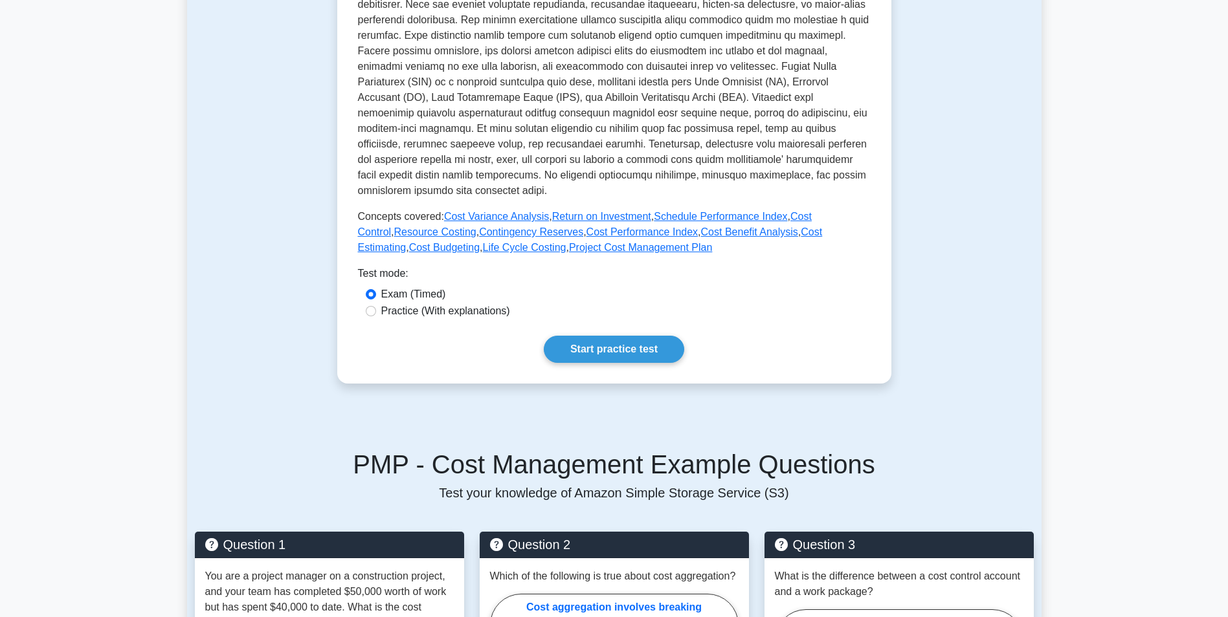
drag, startPoint x: 661, startPoint y: 232, endPoint x: 659, endPoint y: 249, distance: 16.9
click at [701, 232] on link "Cost Benefit Analysis" at bounding box center [749, 232] width 97 height 11
